Goal: Use online tool/utility: Utilize a website feature to perform a specific function

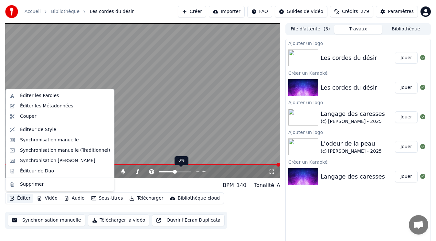
click at [17, 199] on button "Éditer" at bounding box center [20, 198] width 26 height 9
click at [49, 150] on div "Synchronisation manuelle (Traditionnel)" at bounding box center [65, 150] width 90 height 6
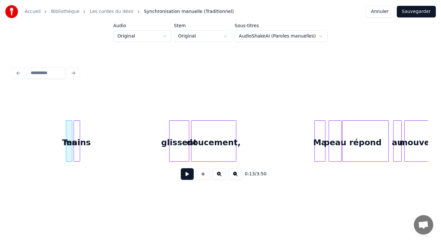
scroll to position [0, 338]
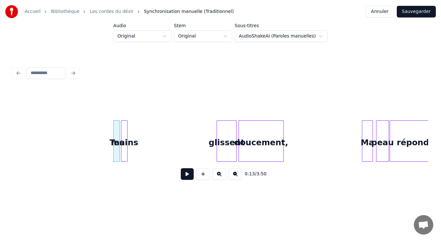
click at [186, 177] on button at bounding box center [187, 174] width 13 height 12
click at [184, 177] on button at bounding box center [187, 174] width 13 height 12
click at [127, 127] on div "mains" at bounding box center [124, 143] width 6 height 44
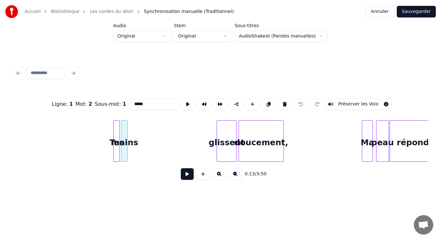
click at [127, 126] on div "mains" at bounding box center [124, 143] width 6 height 44
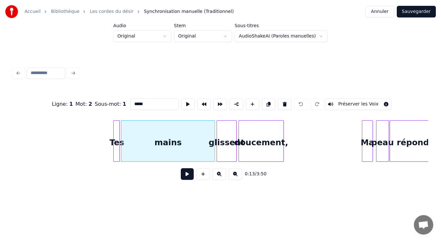
click at [214, 133] on div at bounding box center [214, 141] width 2 height 41
click at [234, 177] on button at bounding box center [236, 174] width 14 height 12
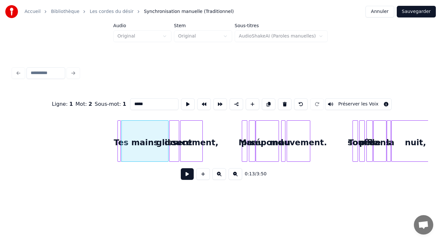
click at [234, 177] on button at bounding box center [236, 174] width 14 height 12
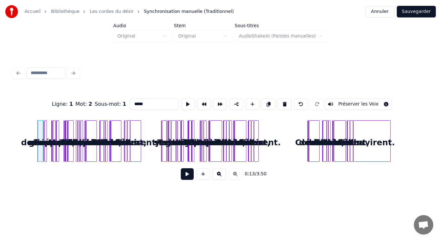
click at [222, 173] on button at bounding box center [220, 174] width 14 height 12
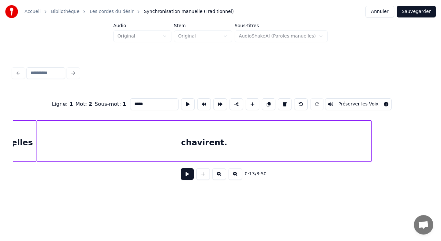
scroll to position [0, 3015]
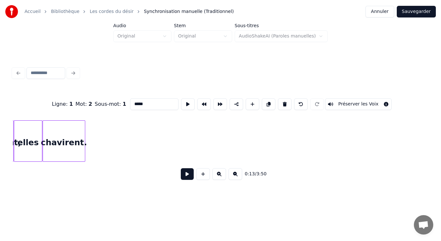
click at [83, 145] on div at bounding box center [84, 141] width 2 height 41
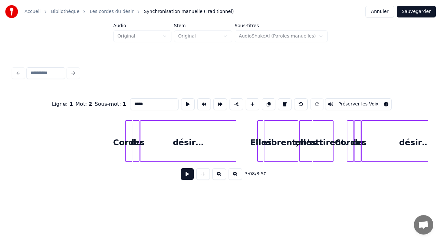
scroll to position [0, 2529]
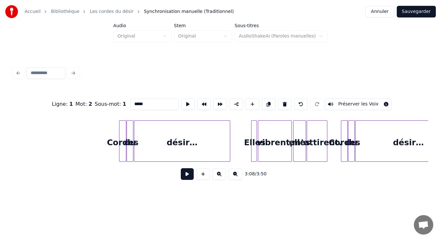
click at [424, 13] on button "Sauvegarder" at bounding box center [416, 12] width 39 height 12
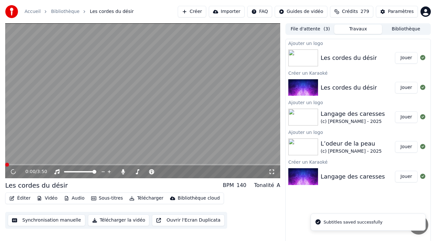
click at [339, 117] on div "Langage des caresses" at bounding box center [353, 113] width 64 height 9
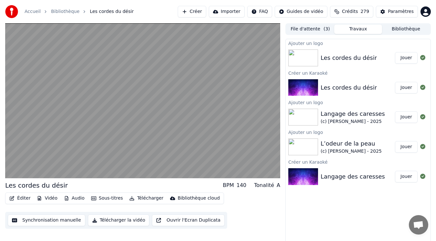
click at [406, 117] on button "Jouer" at bounding box center [406, 117] width 23 height 12
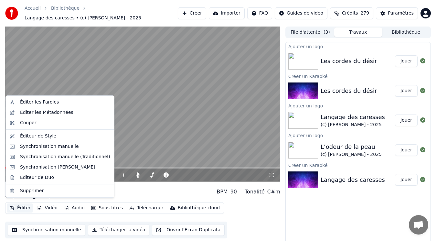
click at [17, 203] on button "Éditer" at bounding box center [20, 207] width 26 height 9
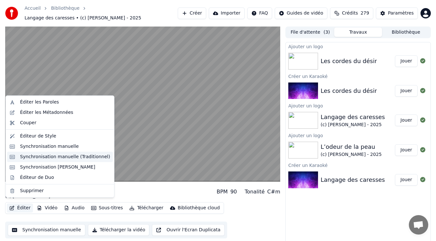
click at [36, 157] on div "Synchronisation manuelle (Traditionnel)" at bounding box center [65, 156] width 90 height 6
